Goal: Task Accomplishment & Management: Manage account settings

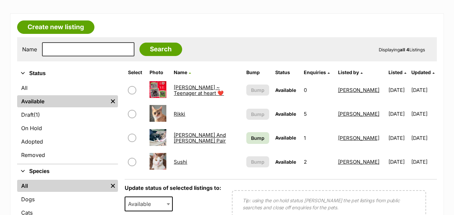
click at [214, 90] on link "[PERSON_NAME] ~ Teenager at heart ❤️" at bounding box center [199, 90] width 50 height 12
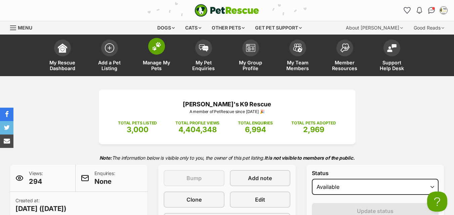
click at [159, 60] on span "Manage My Pets" at bounding box center [156, 65] width 30 height 11
